Goal: Task Accomplishment & Management: Manage account settings

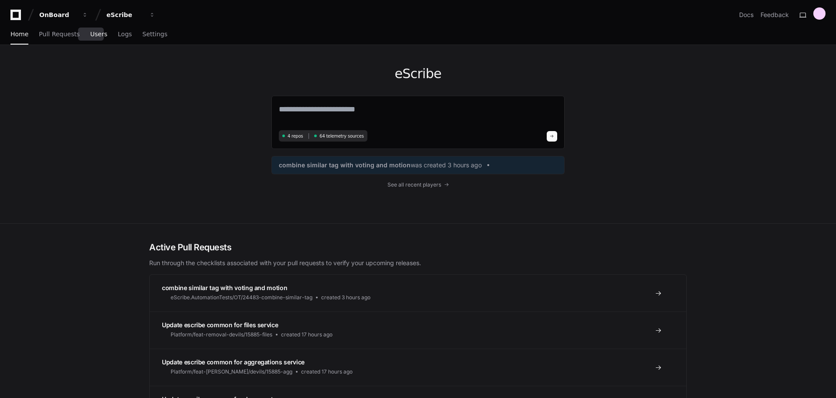
click at [90, 35] on span "Users" at bounding box center [98, 33] width 17 height 5
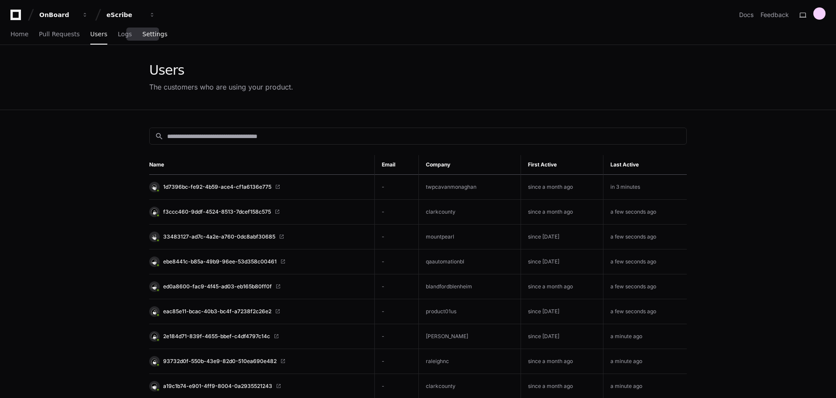
click at [142, 34] on span "Settings" at bounding box center [154, 33] width 25 height 5
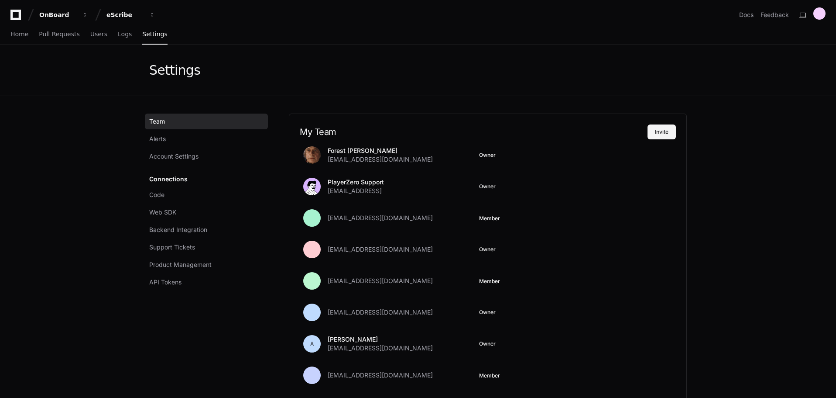
click at [662, 130] on button "Invite" at bounding box center [662, 131] width 28 height 15
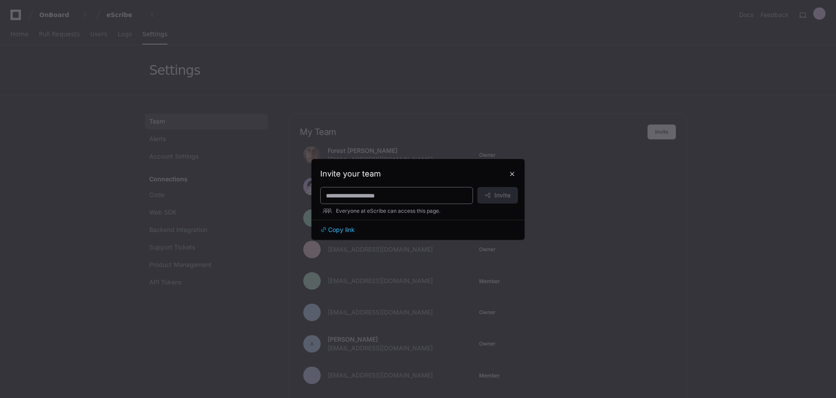
click at [355, 192] on input at bounding box center [396, 195] width 141 height 9
type input "******"
click at [509, 172] on button at bounding box center [512, 174] width 14 height 14
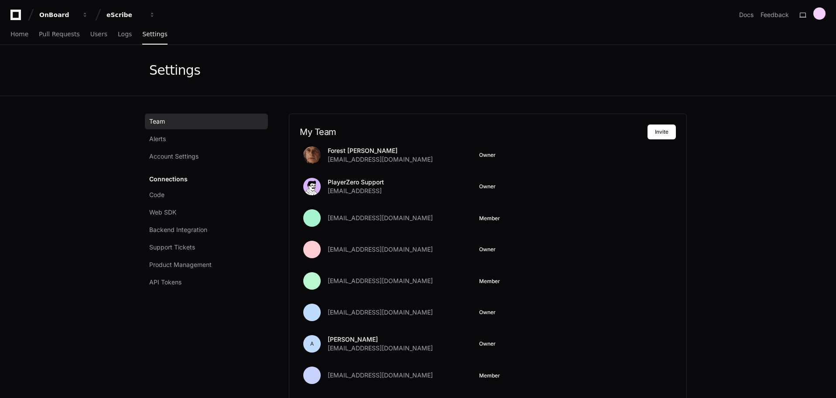
click at [657, 134] on button "Invite" at bounding box center [662, 131] width 28 height 15
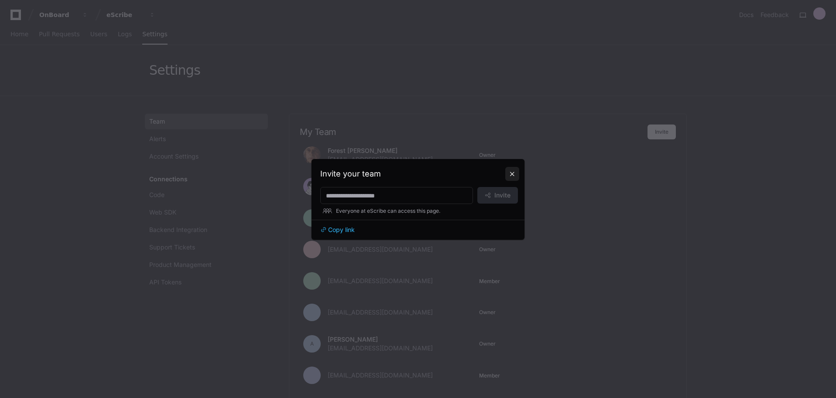
click at [512, 175] on button at bounding box center [512, 174] width 14 height 14
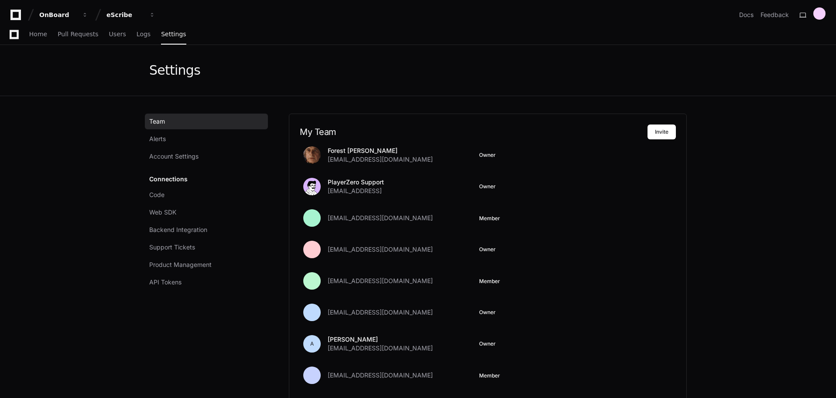
scroll to position [1087, 0]
